Goal: Task Accomplishment & Management: Manage account settings

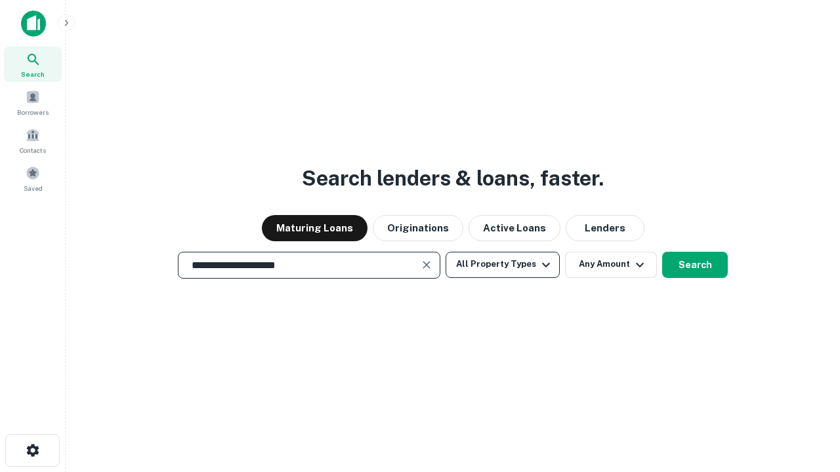
type input "**********"
click at [503, 264] on button "All Property Types" at bounding box center [503, 265] width 114 height 26
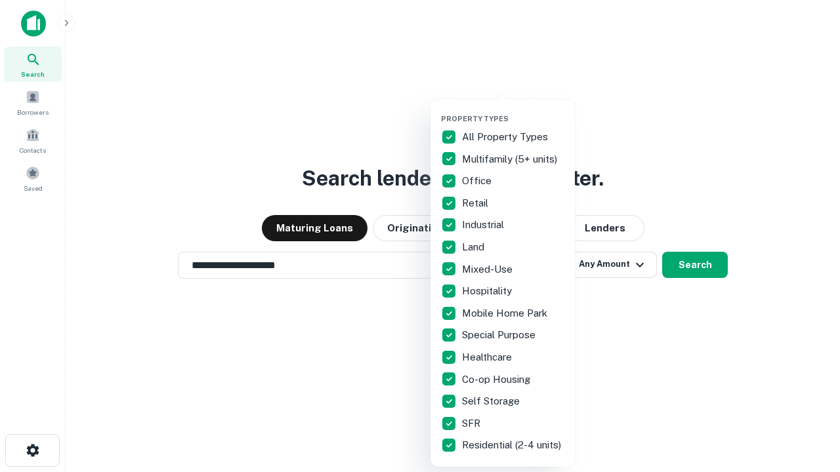
click at [513, 110] on button "button" at bounding box center [513, 110] width 144 height 1
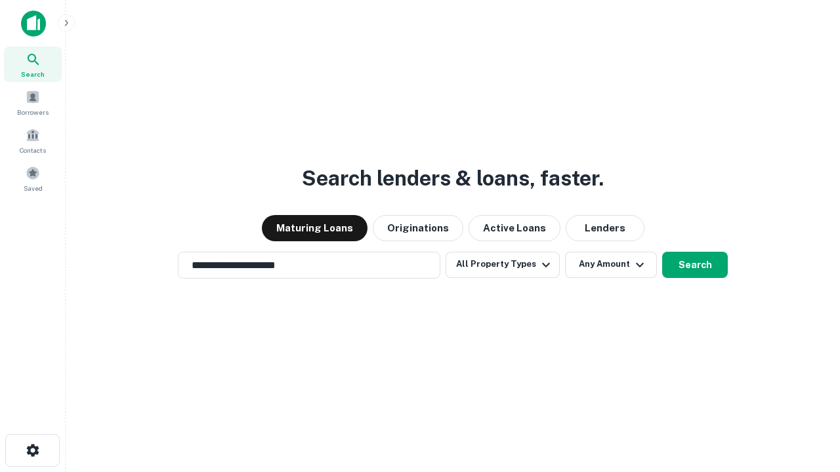
scroll to position [20, 0]
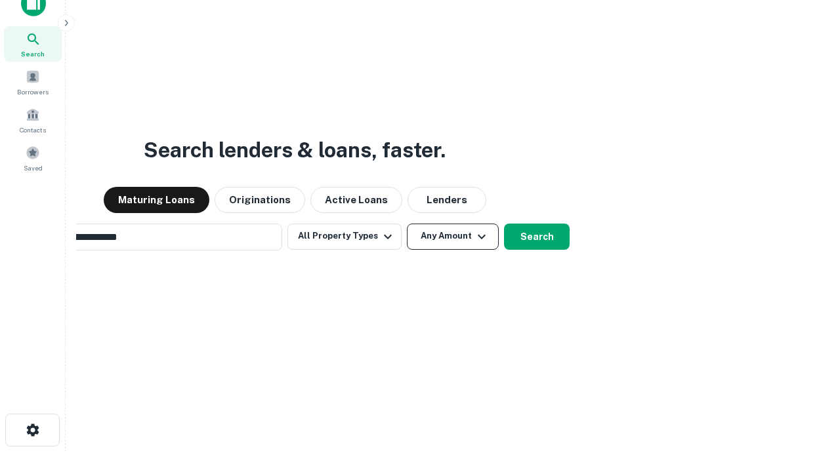
click at [407, 224] on button "Any Amount" at bounding box center [453, 237] width 92 height 26
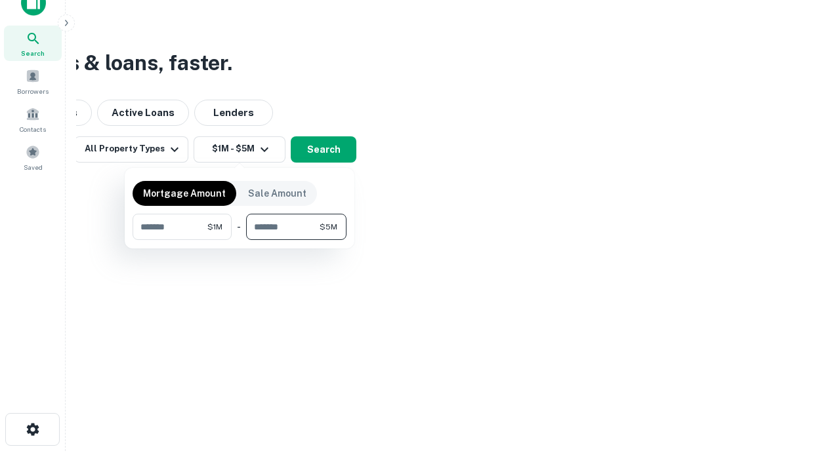
type input "*******"
click at [240, 240] on button "button" at bounding box center [240, 240] width 214 height 1
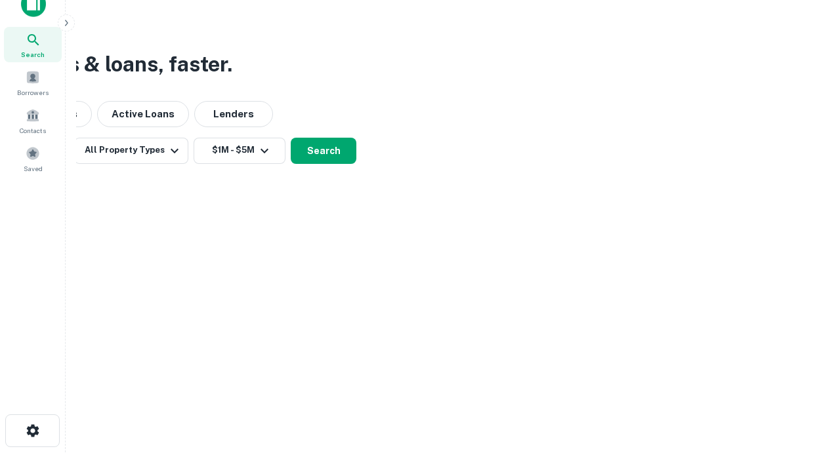
scroll to position [8, 242]
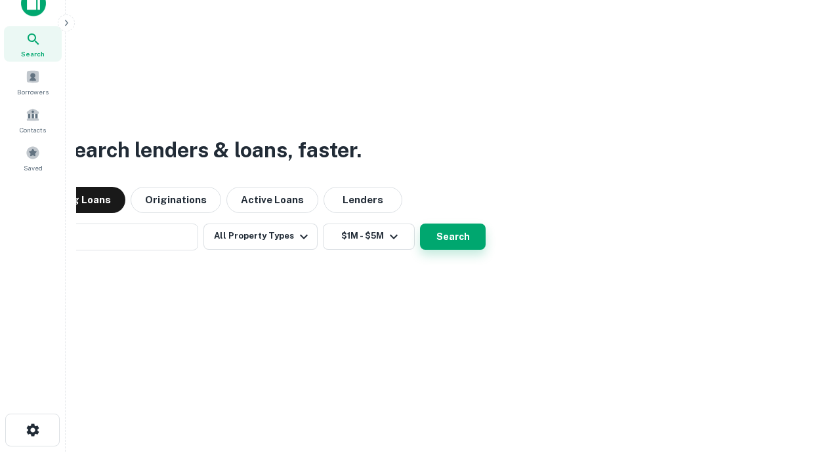
click at [420, 224] on button "Search" at bounding box center [453, 237] width 66 height 26
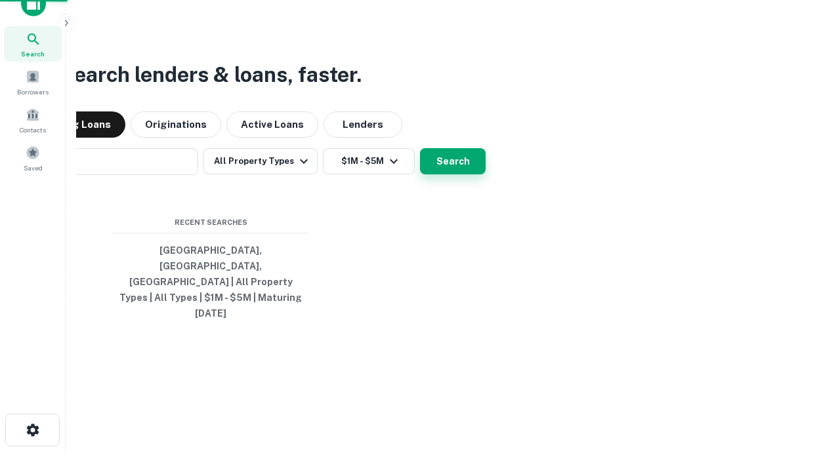
scroll to position [35, 371]
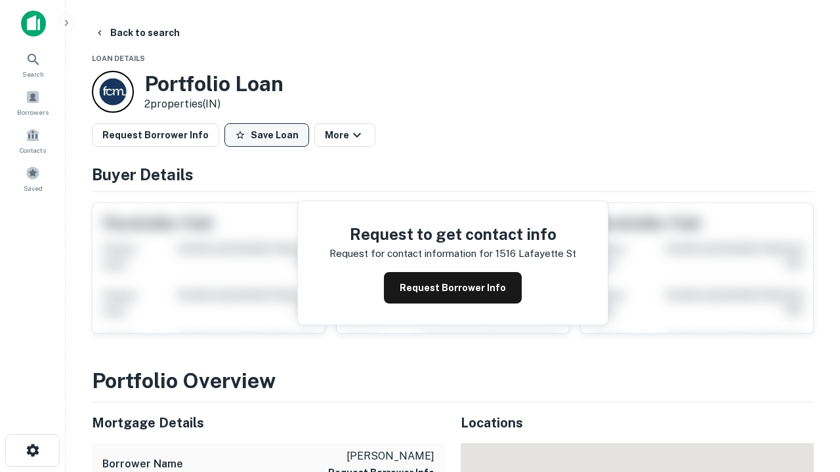
click at [266, 135] on button "Save Loan" at bounding box center [266, 135] width 85 height 24
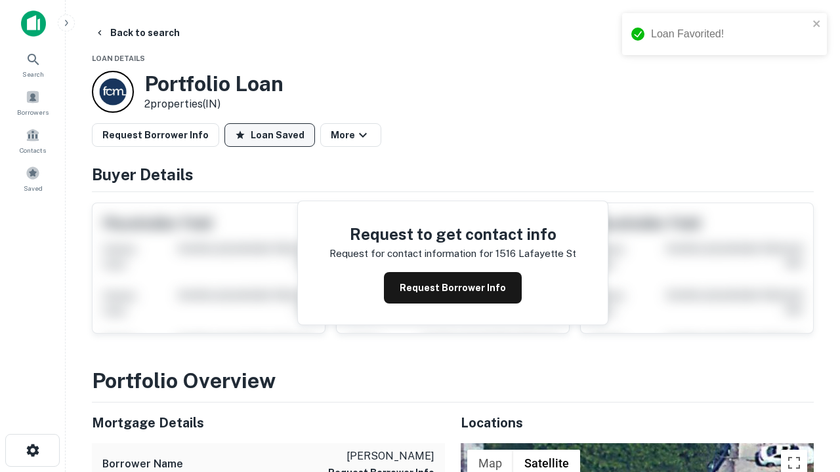
click at [270, 135] on button "Loan Saved" at bounding box center [269, 135] width 91 height 24
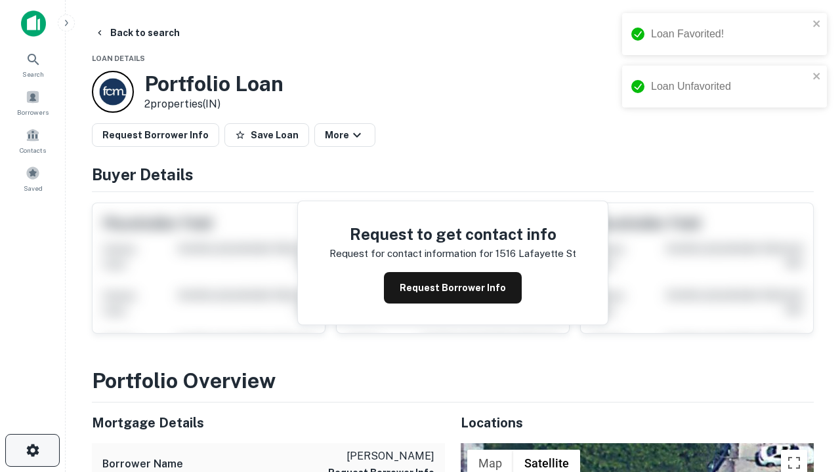
click at [32, 451] on icon "button" at bounding box center [33, 451] width 16 height 16
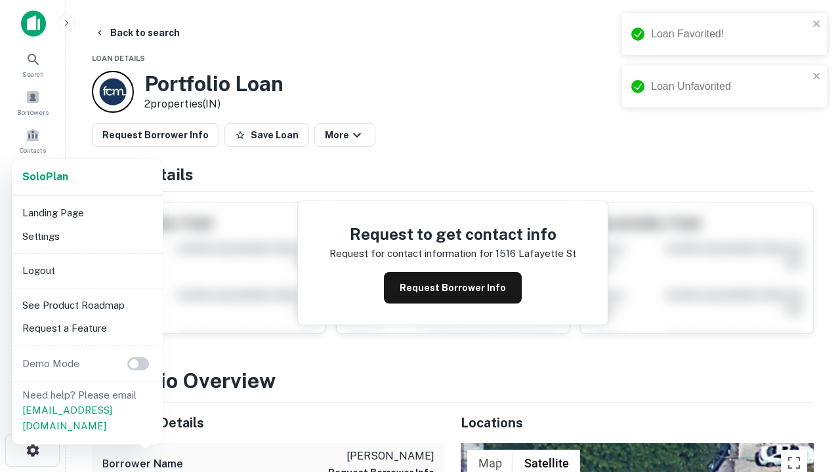
click at [87, 270] on li "Logout" at bounding box center [87, 271] width 140 height 24
